Goal: Ask a question

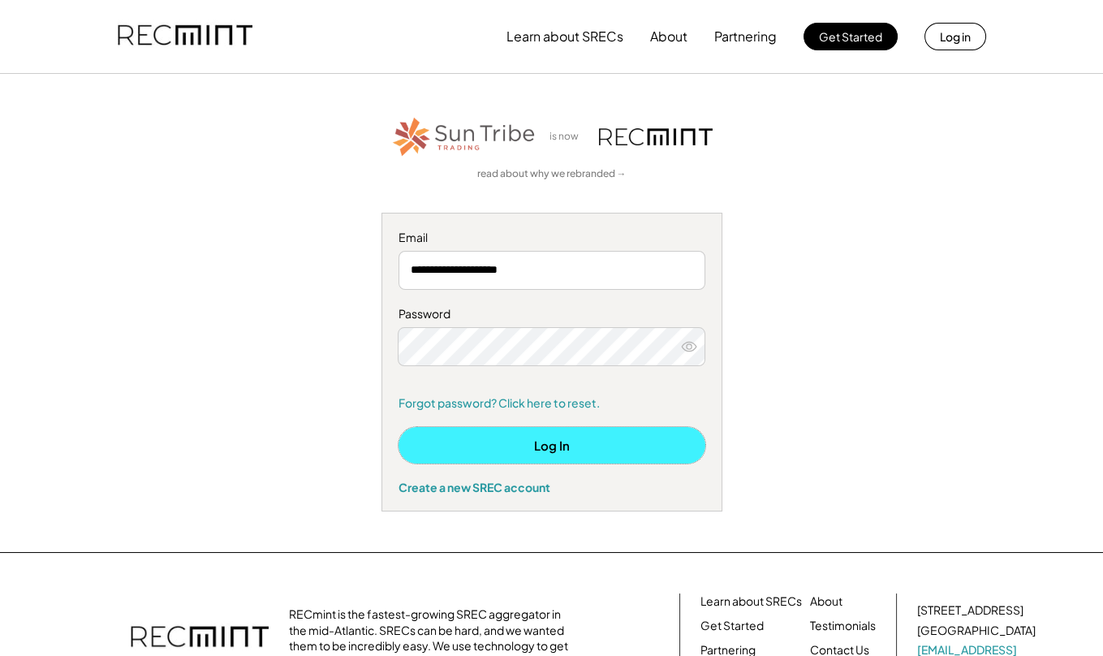
click at [545, 441] on button "Log In" at bounding box center [551, 445] width 307 height 37
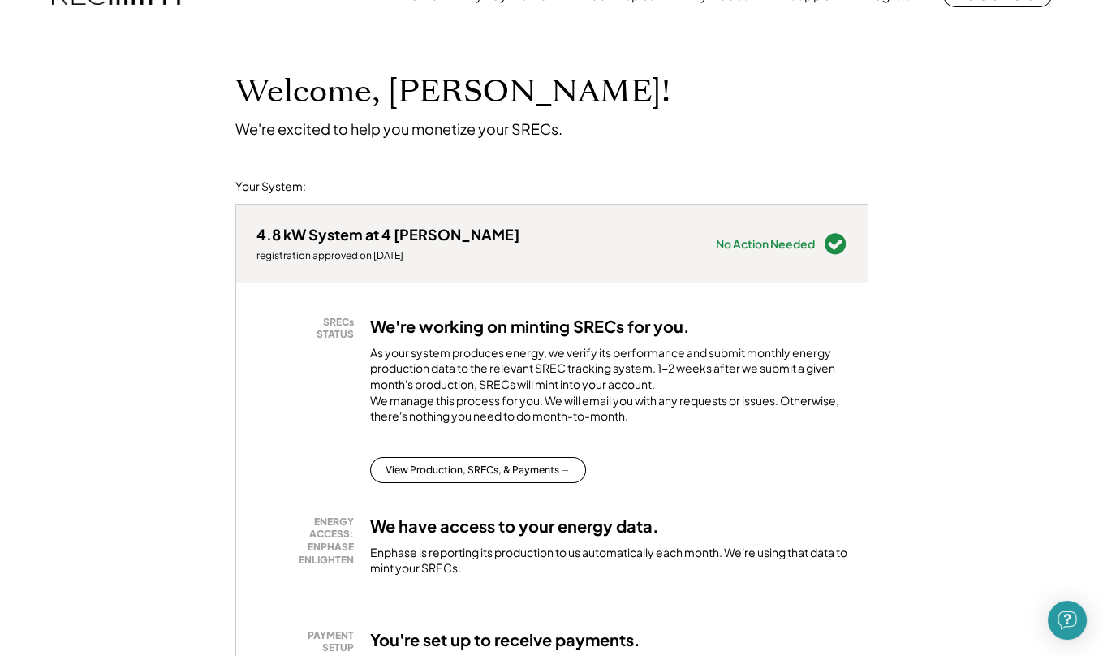
scroll to position [80, 0]
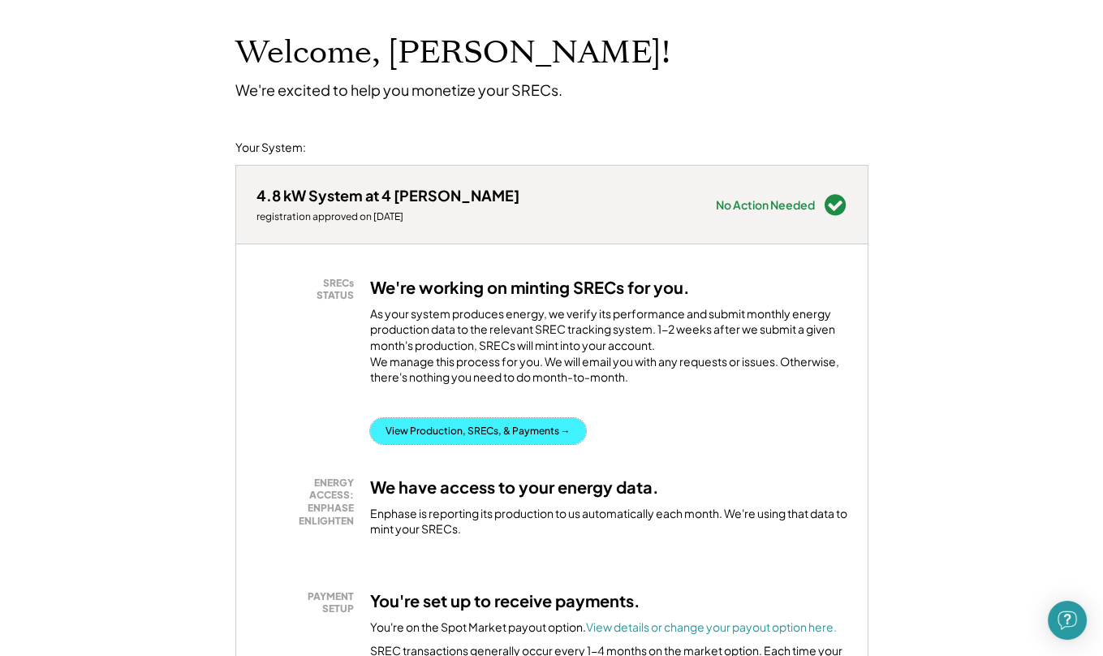
click at [514, 444] on button "View Production, SRECs, & Payments →" at bounding box center [478, 431] width 216 height 26
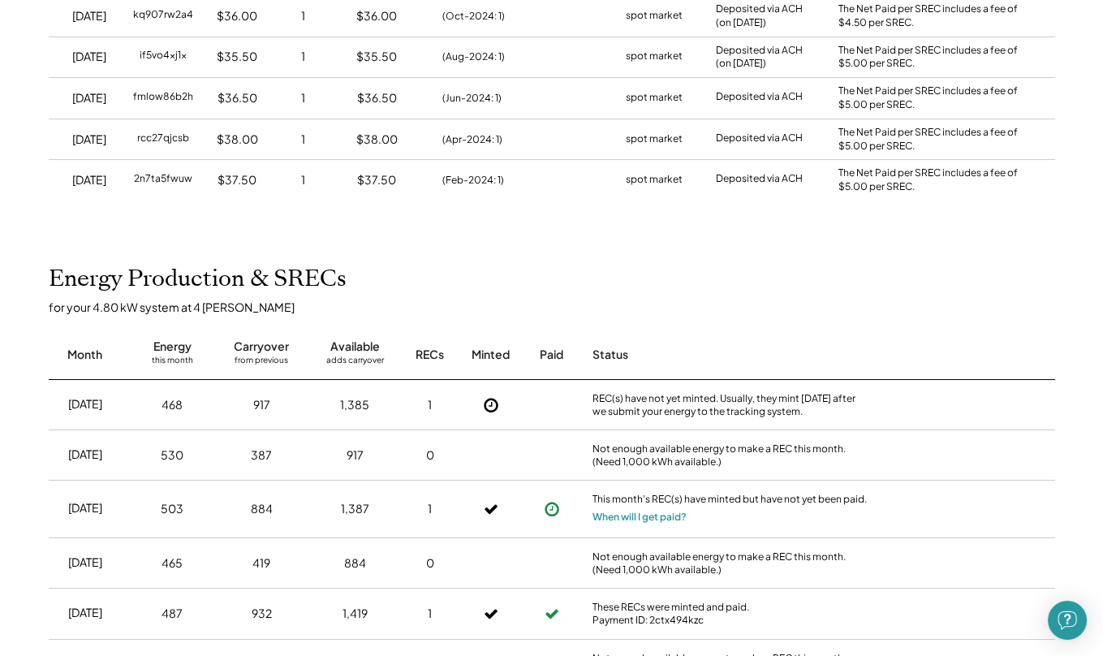
scroll to position [405, 0]
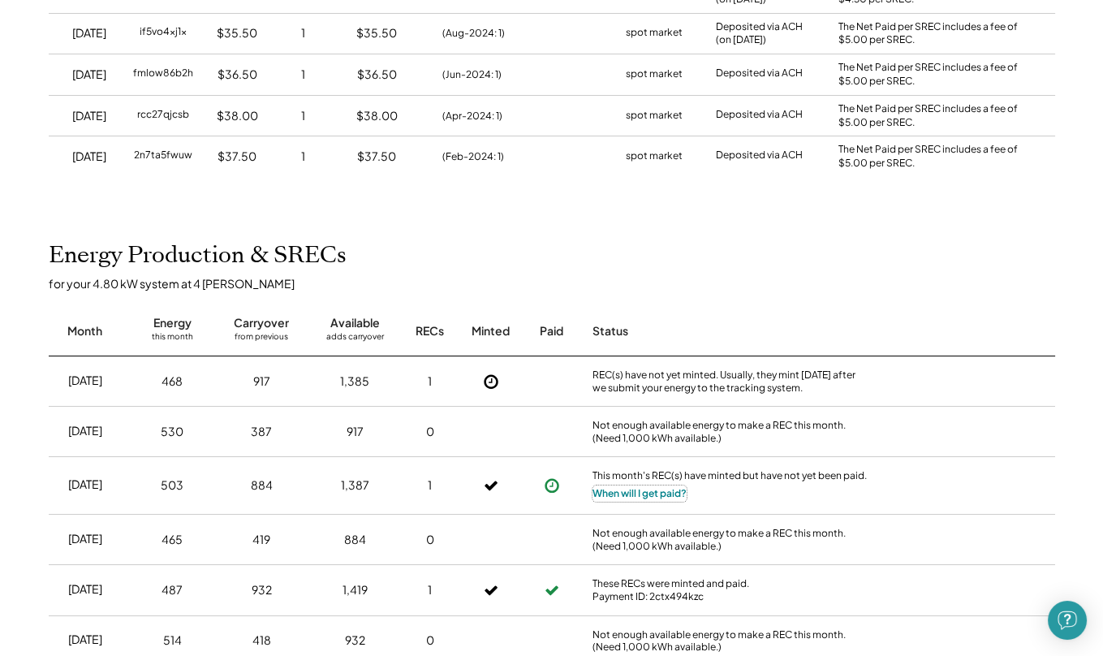
click at [670, 493] on button "When will I get paid?" at bounding box center [639, 493] width 94 height 16
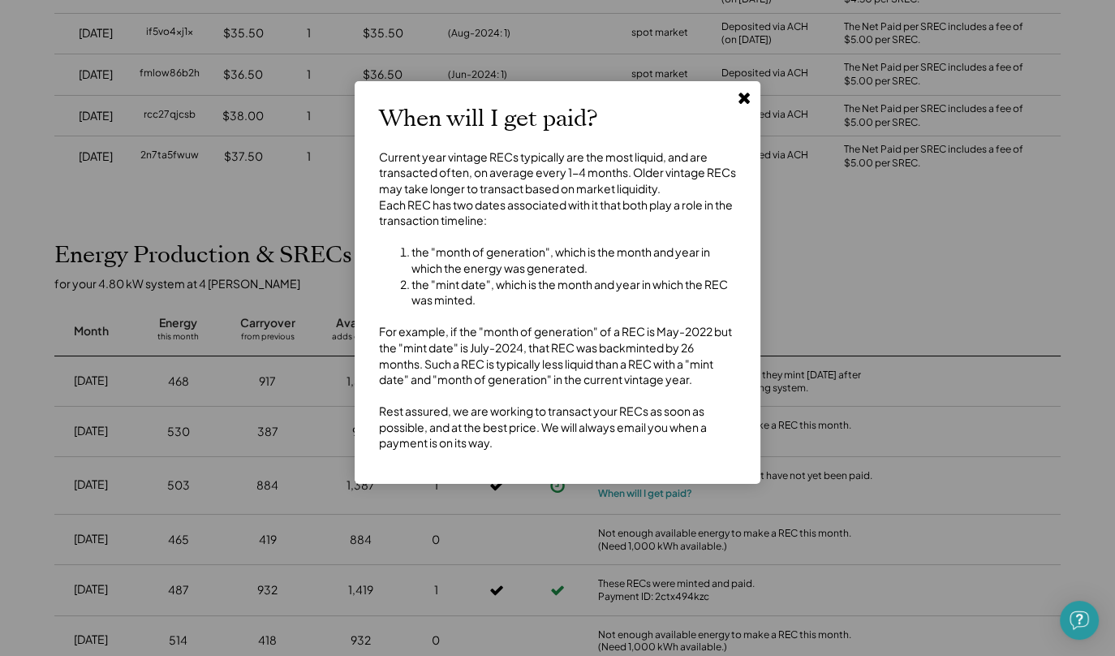
click at [736, 94] on icon at bounding box center [744, 97] width 16 height 16
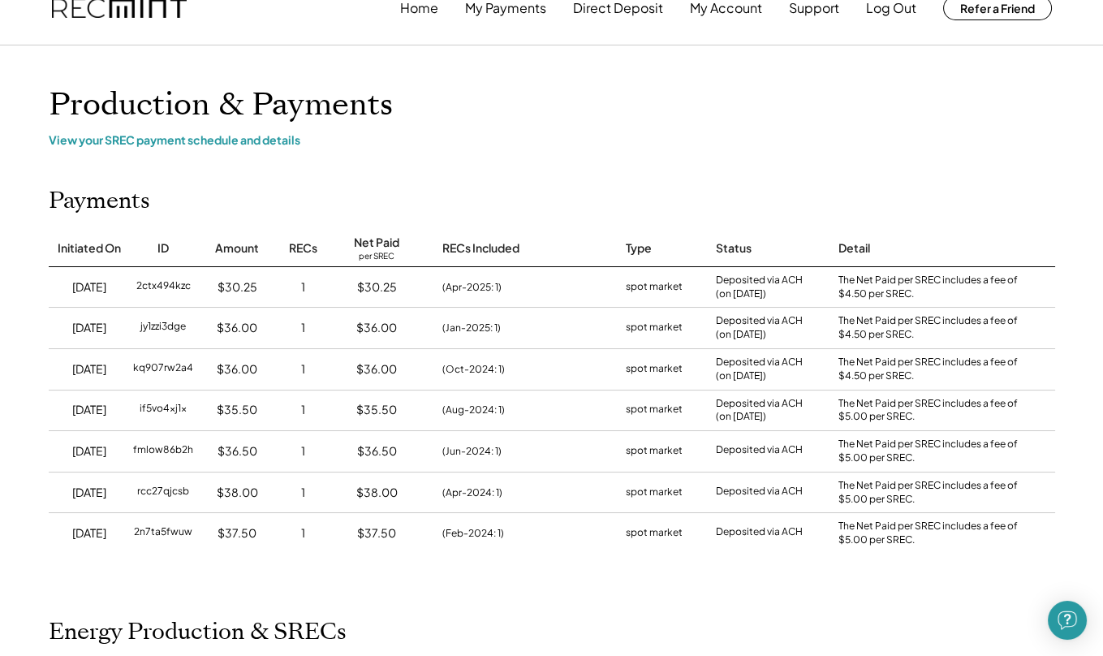
scroll to position [0, 0]
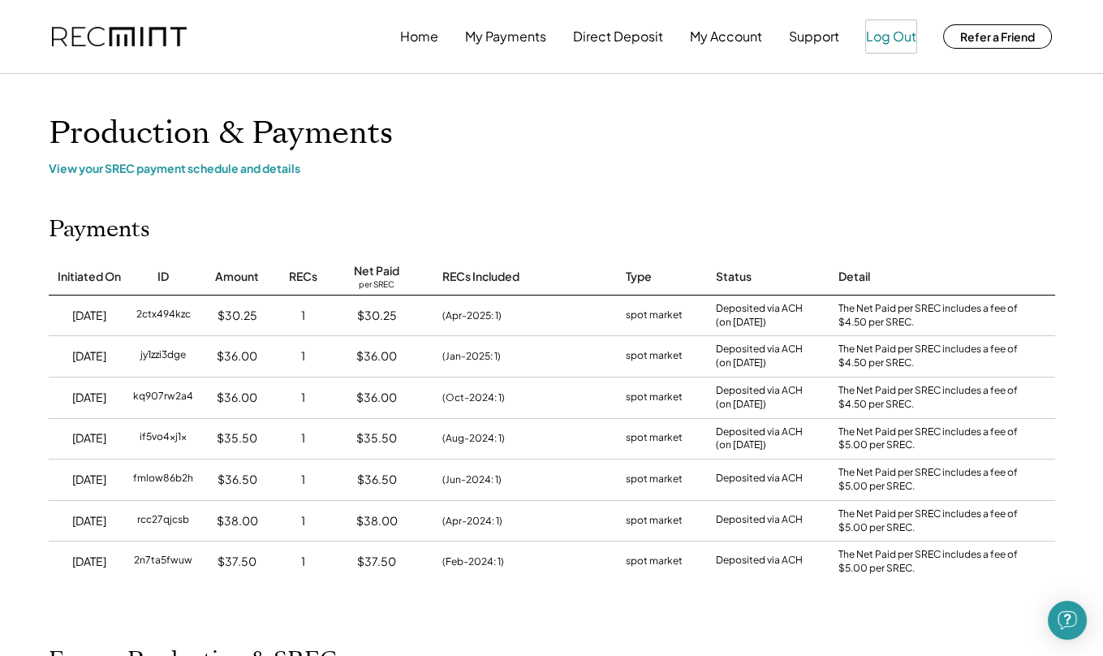
click at [898, 29] on button "Log Out" at bounding box center [891, 36] width 50 height 32
